Goal: Find specific page/section: Find specific page/section

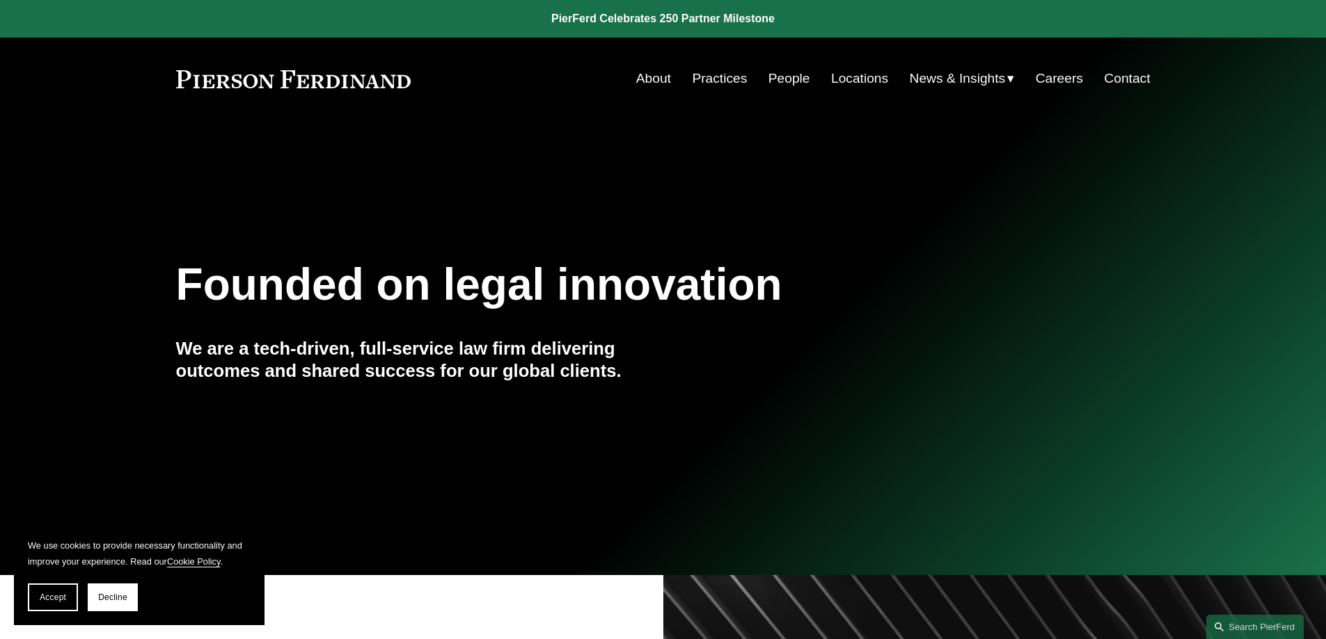
click at [781, 77] on link "People" at bounding box center [789, 78] width 42 height 26
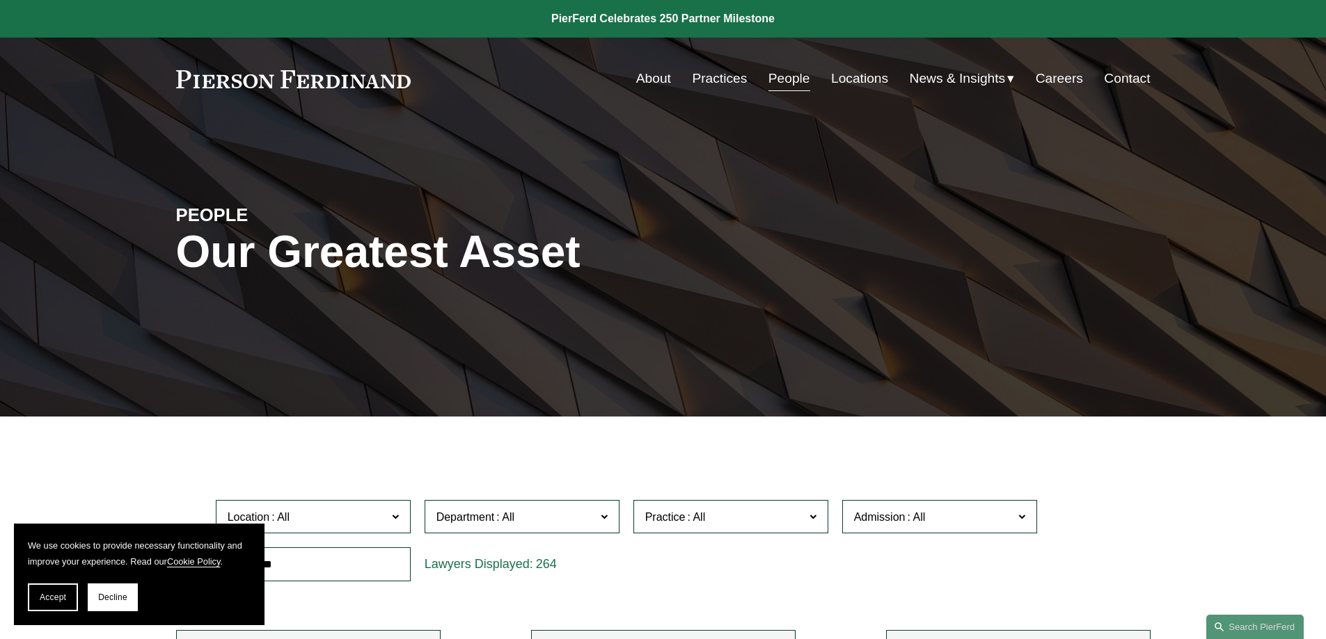
click at [868, 82] on link "Locations" at bounding box center [859, 78] width 57 height 26
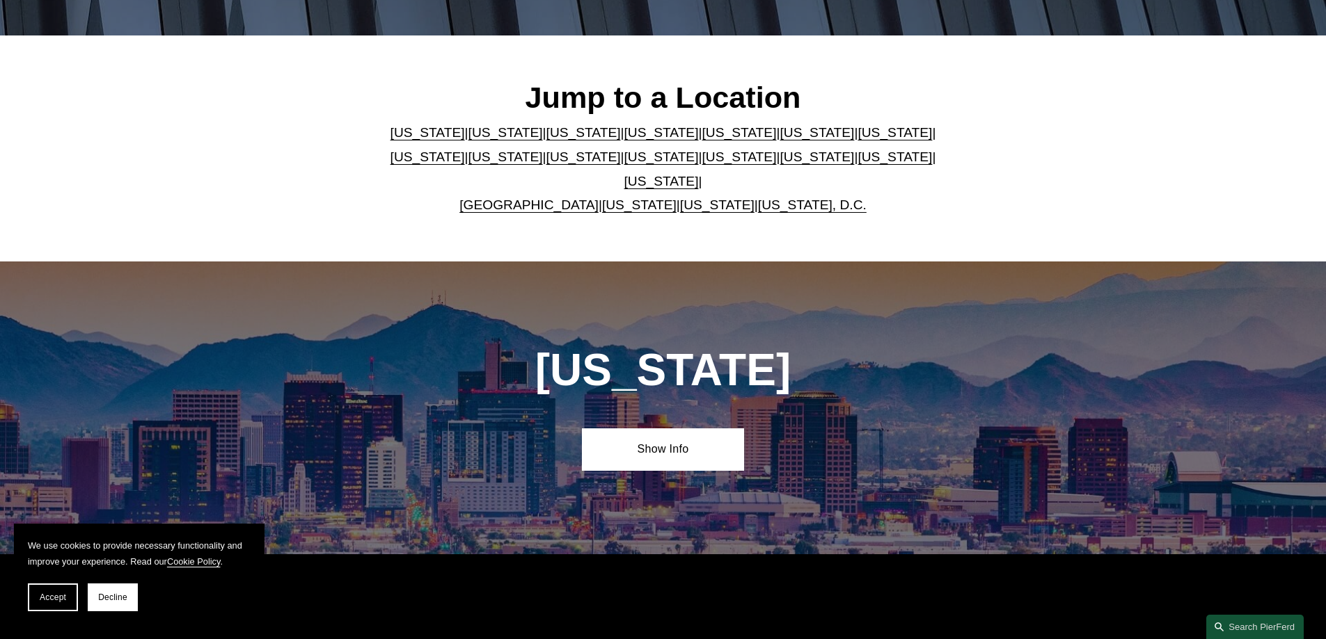
scroll to position [417, 0]
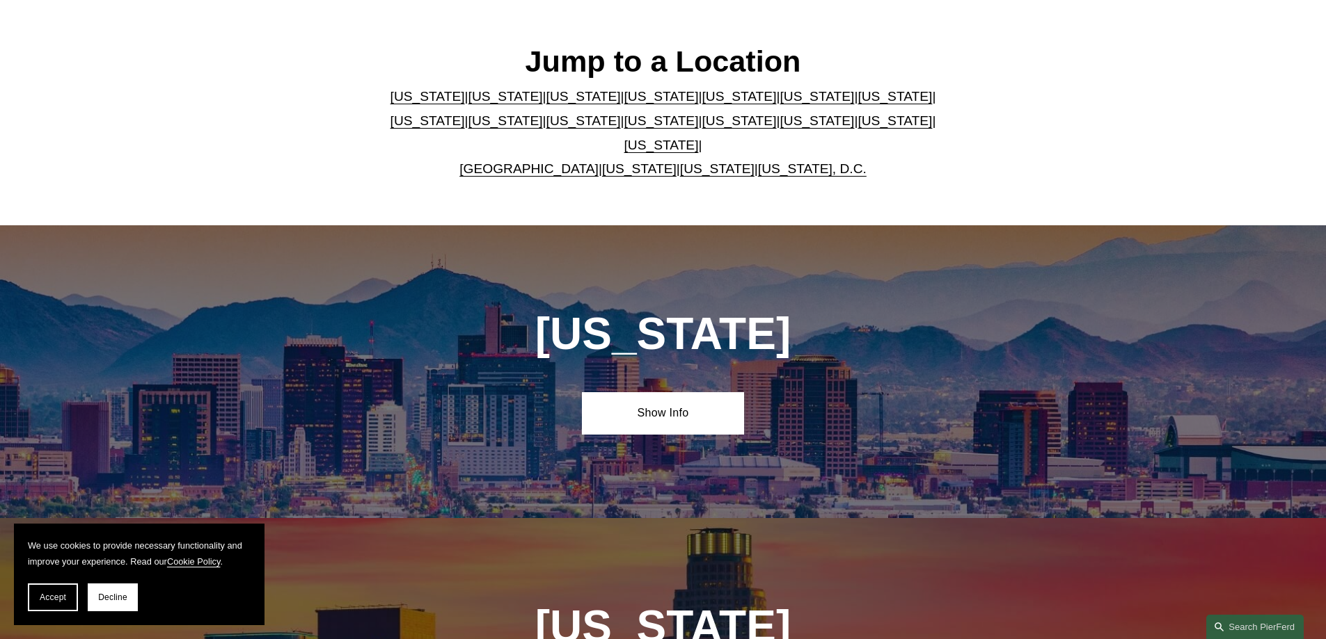
click at [546, 127] on link "[US_STATE]" at bounding box center [583, 120] width 74 height 15
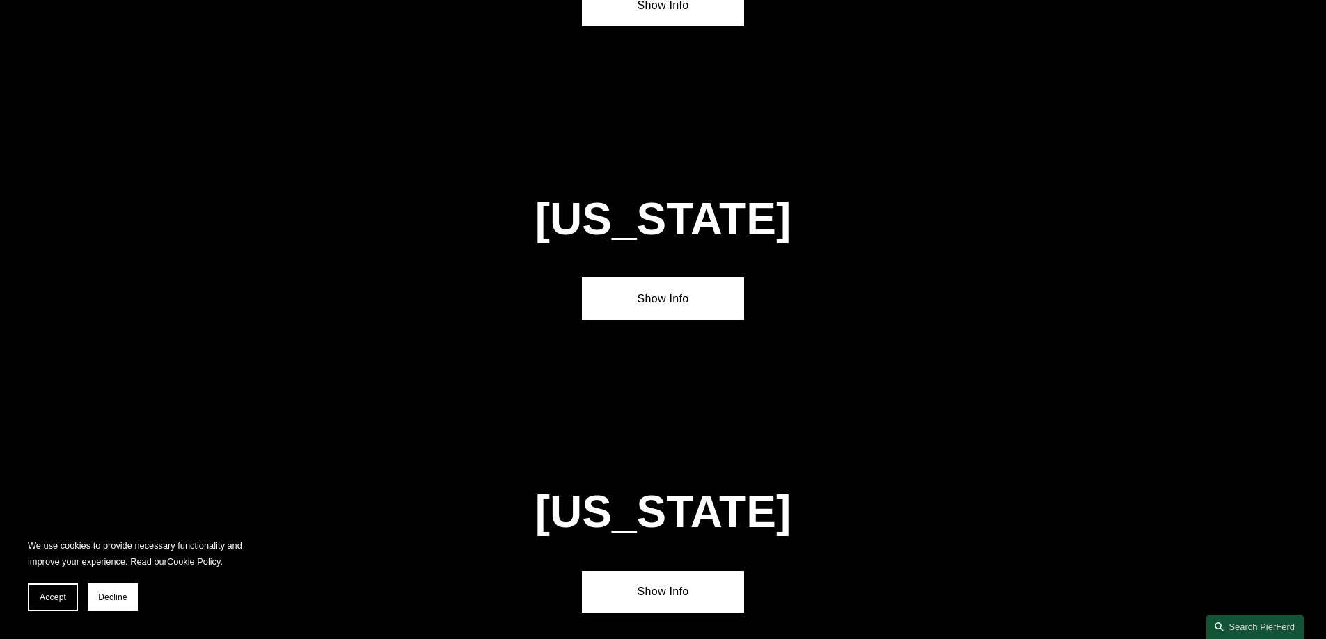
scroll to position [3270, 0]
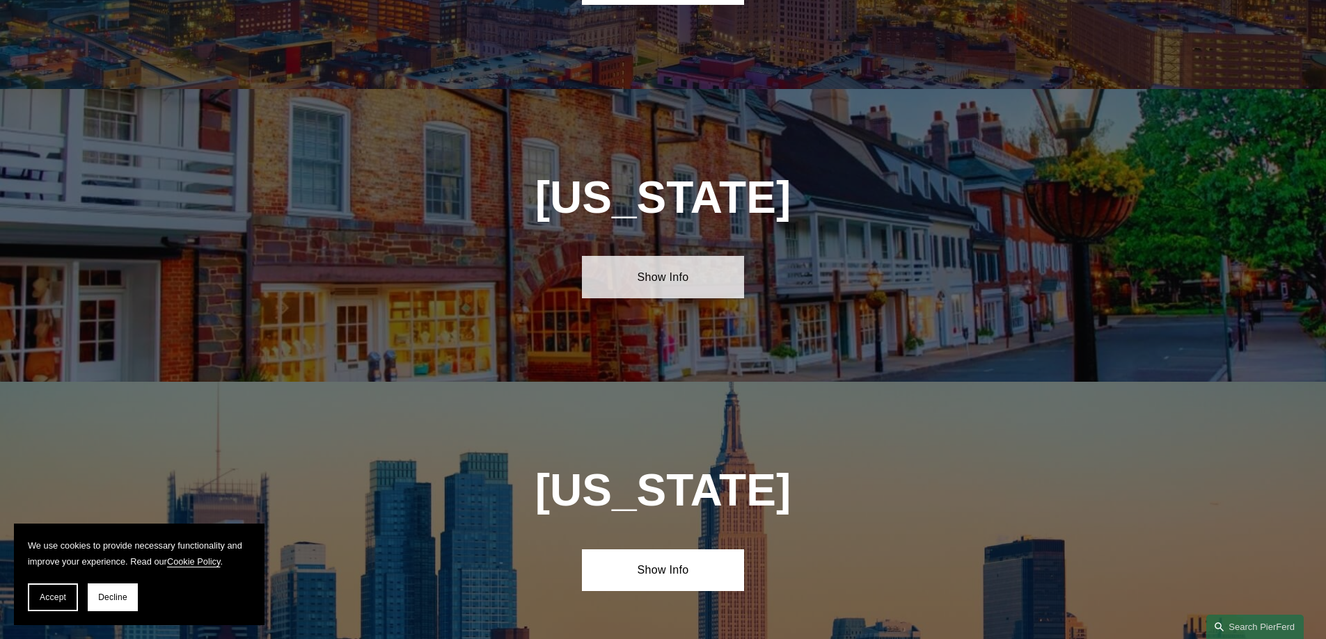
click at [687, 256] on link "Show Info" at bounding box center [663, 277] width 162 height 42
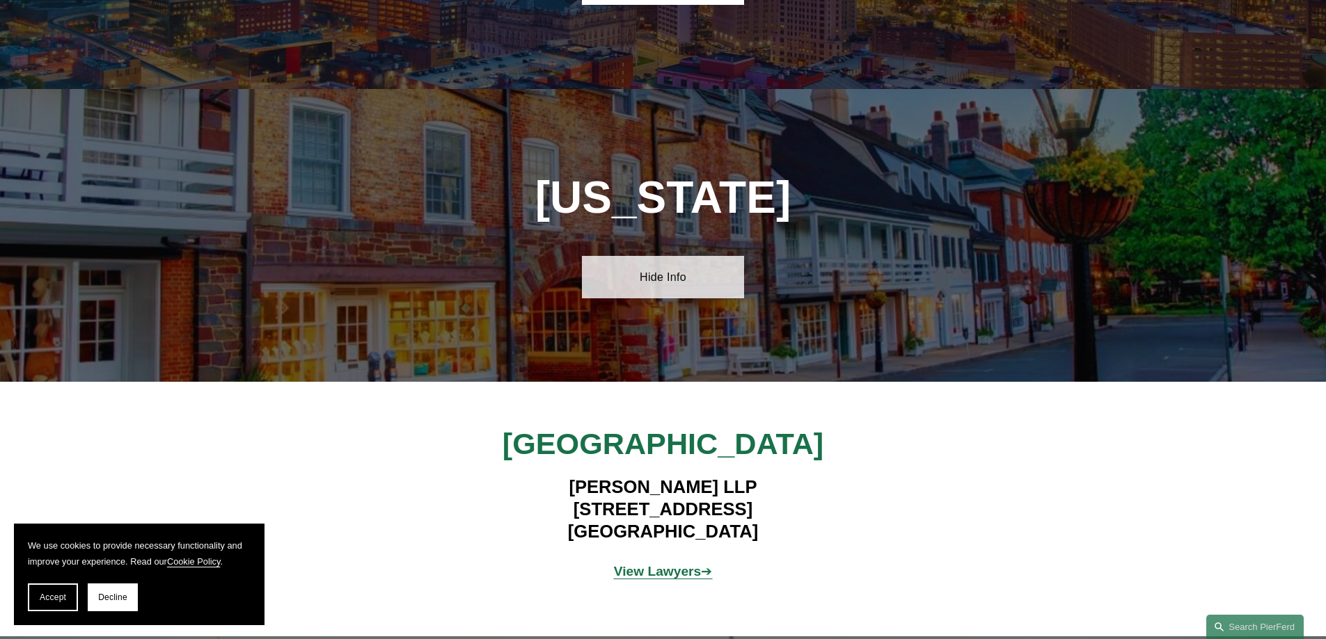
click at [687, 256] on link "Hide Info" at bounding box center [663, 277] width 162 height 42
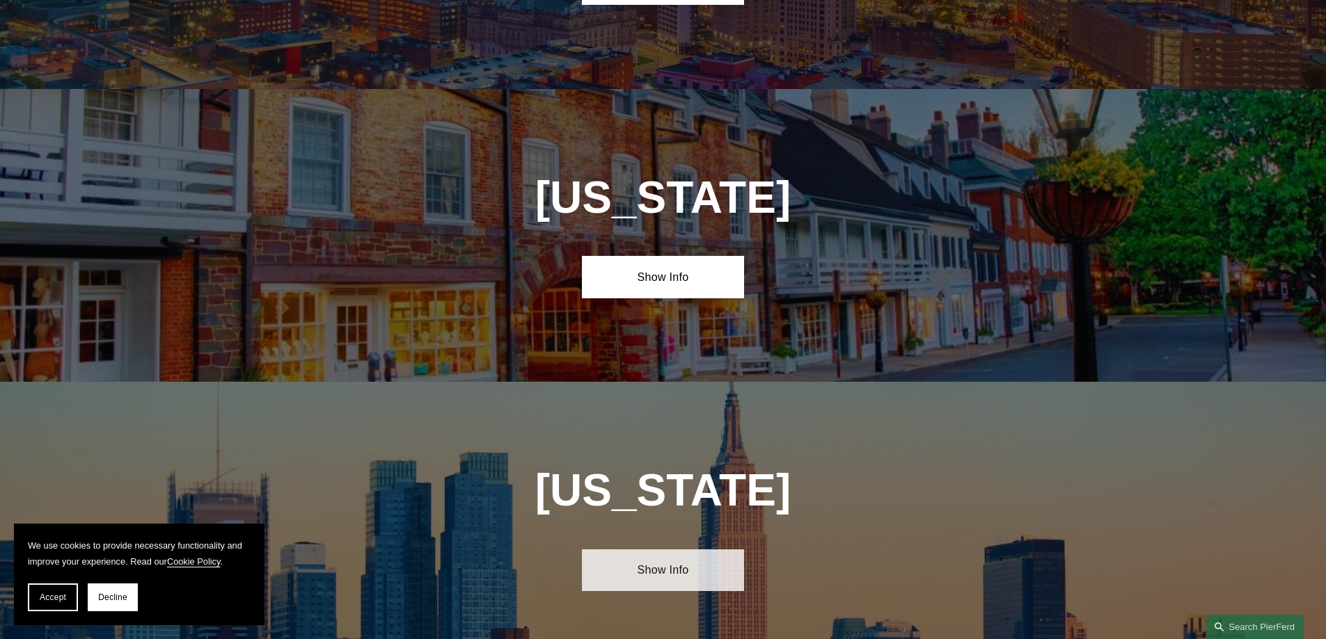
click at [674, 550] on link "Show Info" at bounding box center [663, 571] width 162 height 42
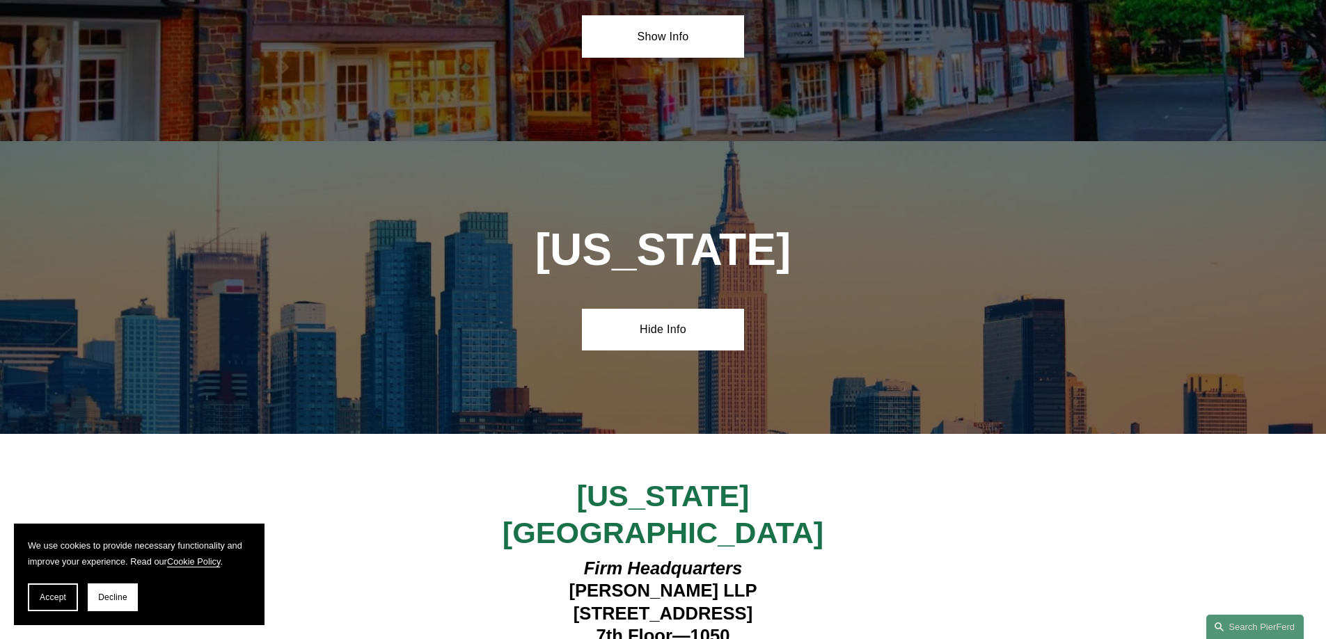
scroll to position [3549, 0]
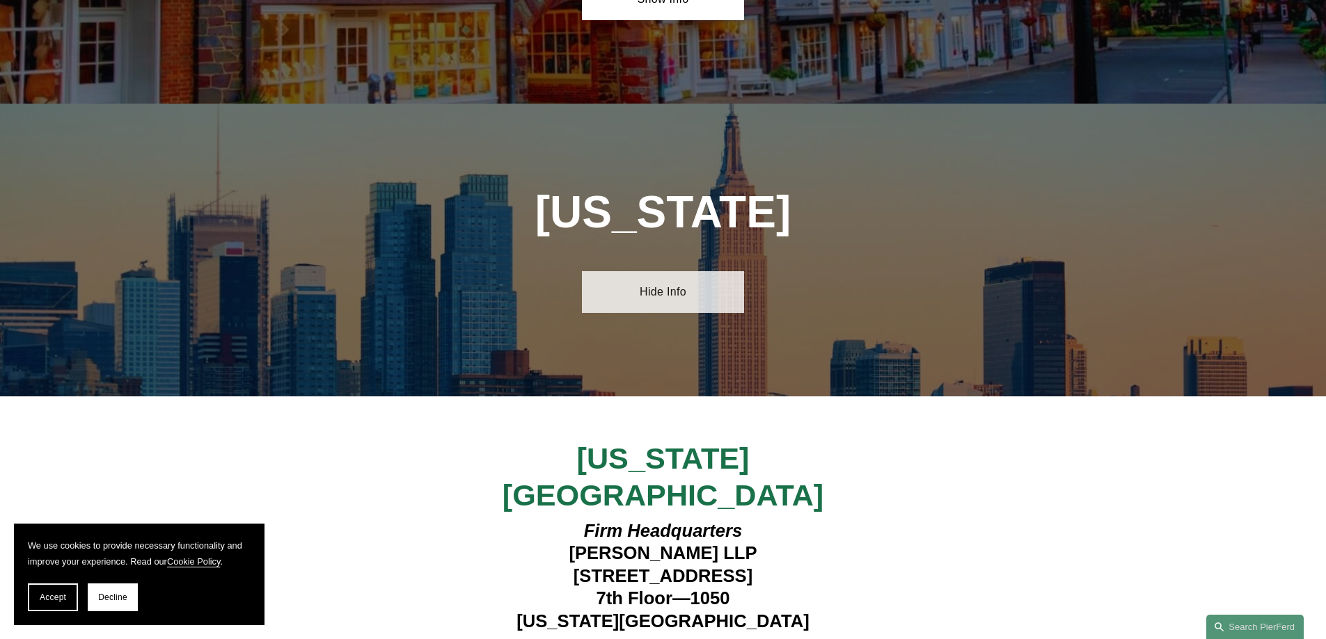
click at [685, 271] on link "Hide Info" at bounding box center [663, 292] width 162 height 42
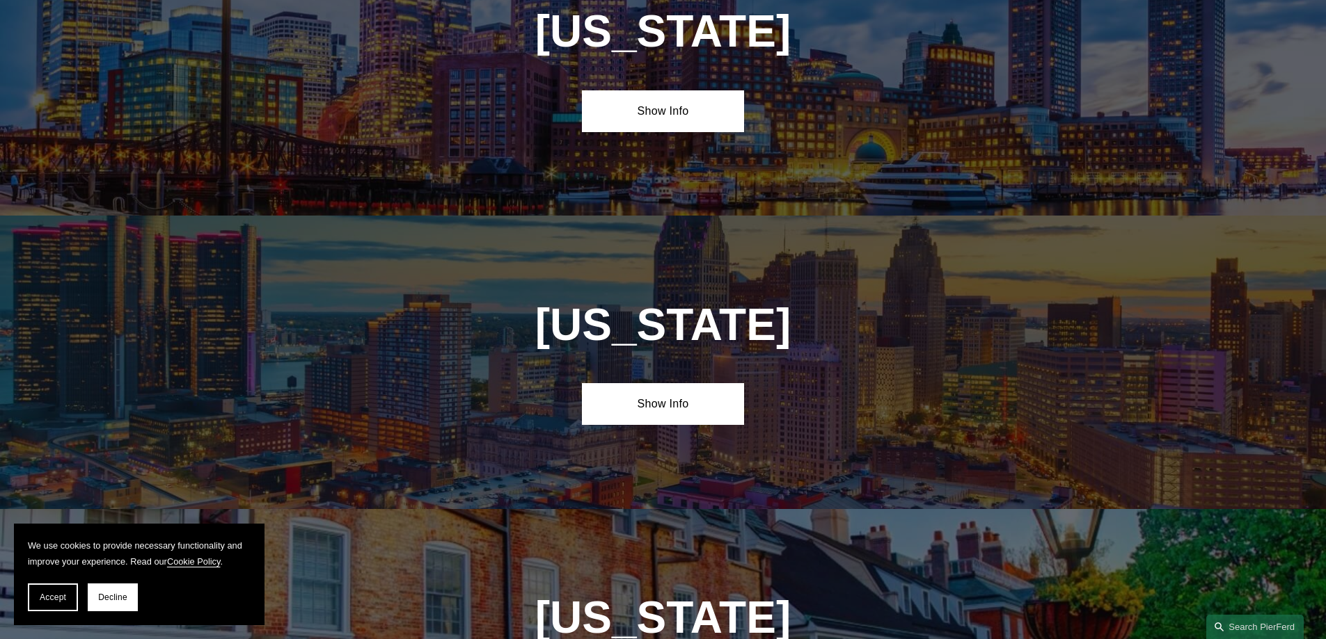
scroll to position [2853, 0]
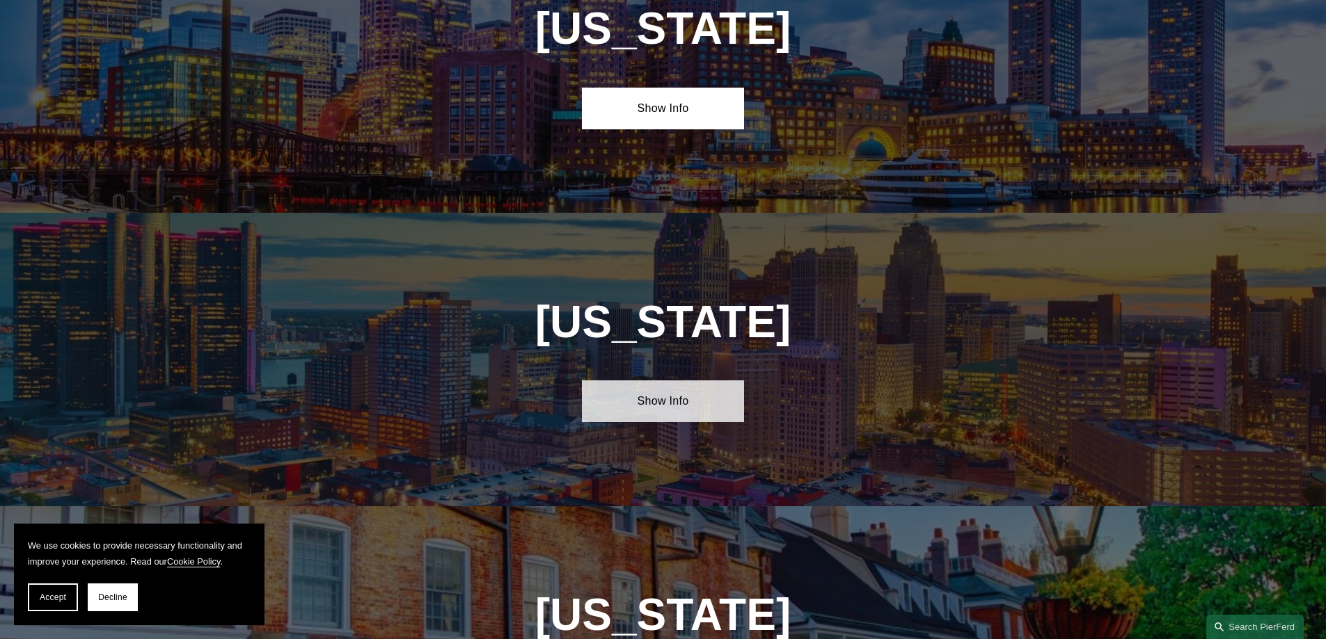
click at [672, 381] on link "Show Info" at bounding box center [663, 402] width 162 height 42
